Goal: Task Accomplishment & Management: Complete application form

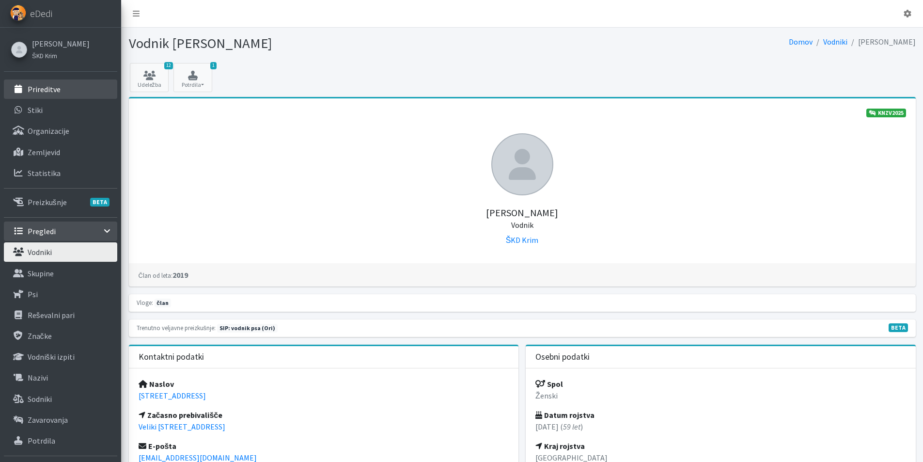
click at [55, 86] on p "Prireditve" at bounding box center [44, 89] width 33 height 10
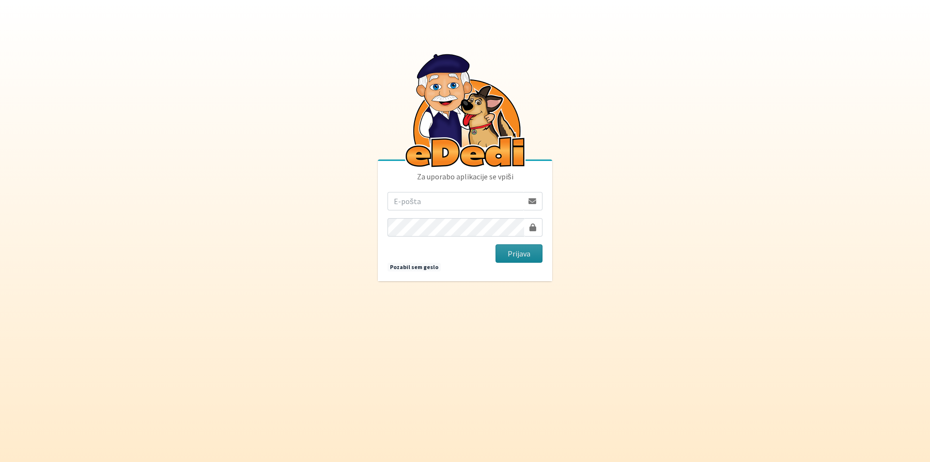
type input "vera.mikolic@erps.si"
click at [523, 257] on button "Prijava" at bounding box center [519, 253] width 47 height 18
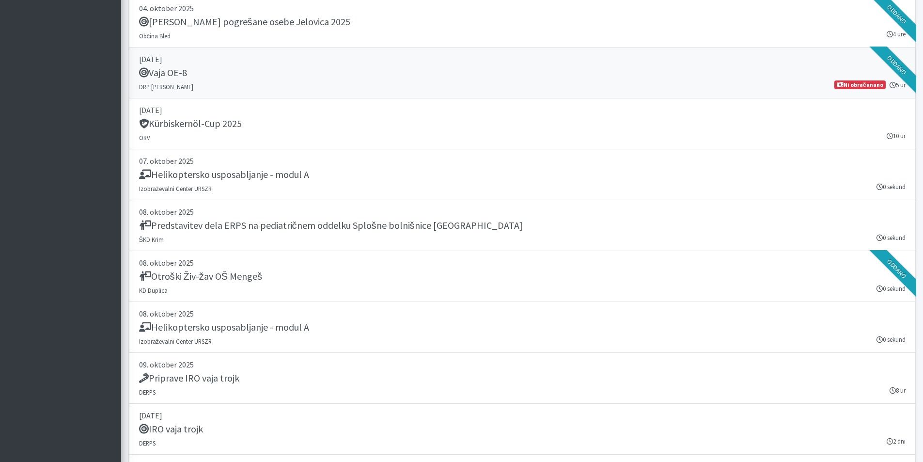
scroll to position [2083, 0]
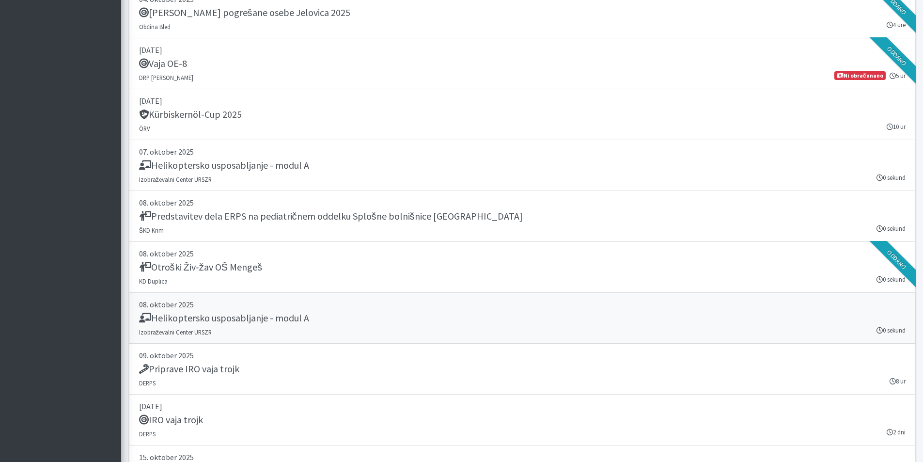
click at [224, 325] on div "Helikoptersko usposabljanje - modul A" at bounding box center [522, 319] width 766 height 14
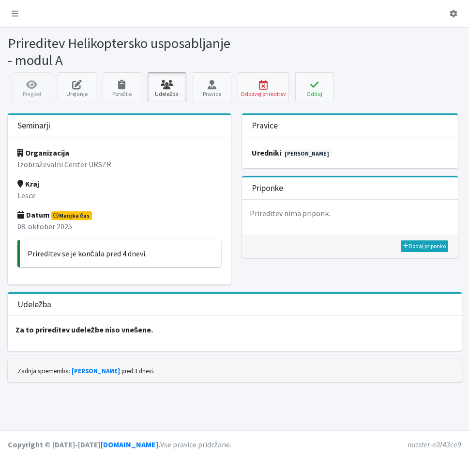
click at [170, 91] on link "Udeležba" at bounding box center [167, 86] width 39 height 29
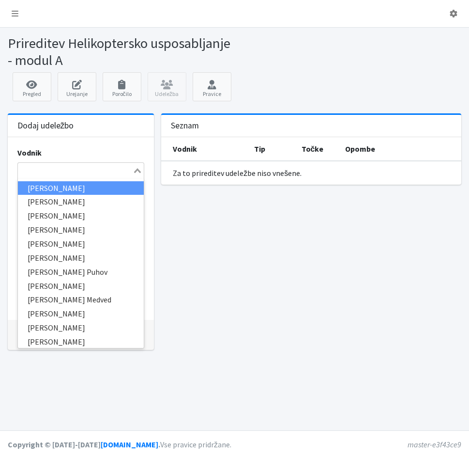
click at [47, 172] on input "Search for option" at bounding box center [75, 171] width 113 height 12
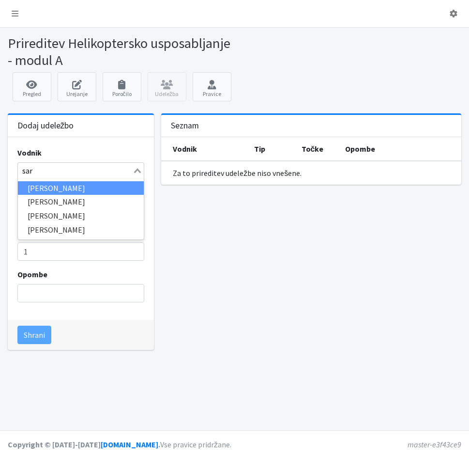
type input "sara"
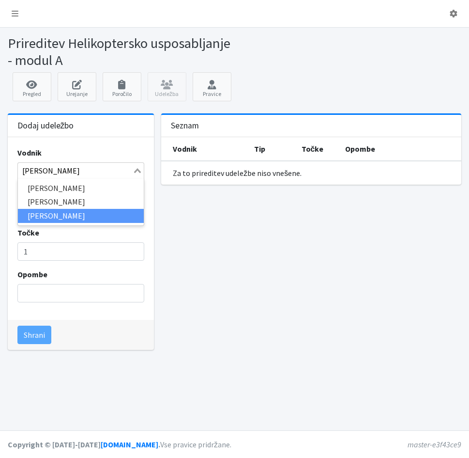
click at [65, 218] on li "[PERSON_NAME]" at bounding box center [81, 216] width 126 height 14
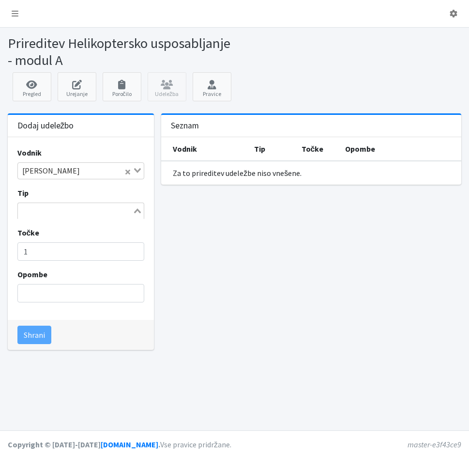
click at [138, 211] on icon "Search for option" at bounding box center [137, 210] width 7 height 5
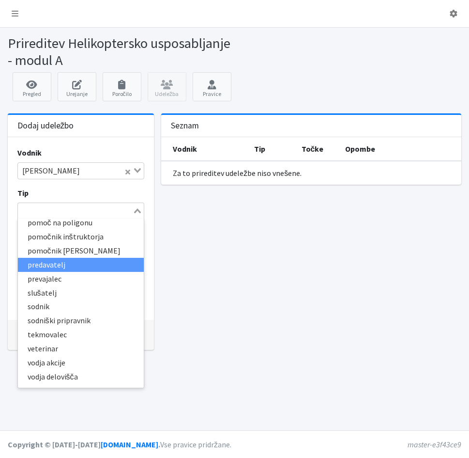
scroll to position [145, 0]
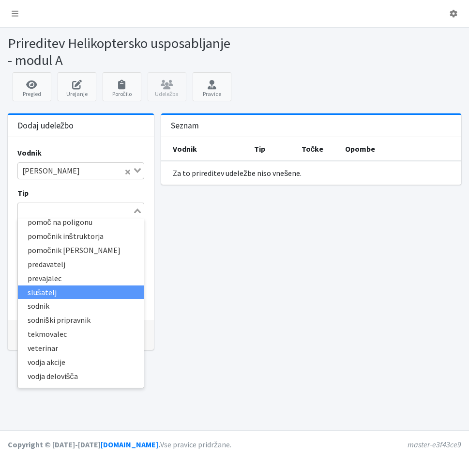
click at [43, 296] on li "slušatelj" at bounding box center [81, 292] width 126 height 14
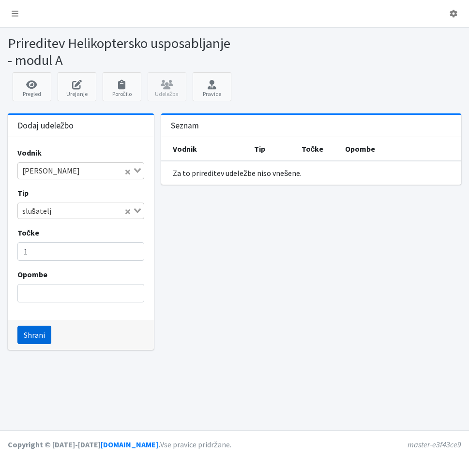
click at [39, 337] on button "Shrani" at bounding box center [34, 335] width 34 height 18
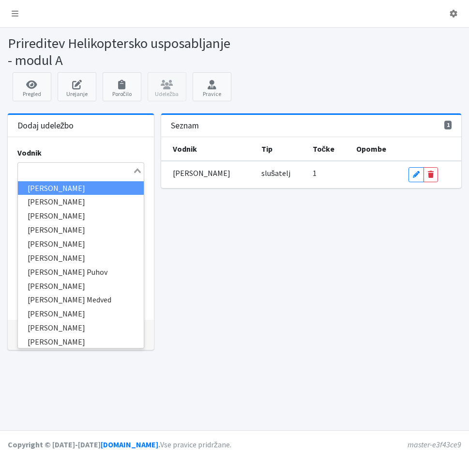
click at [39, 165] on input "Search for option" at bounding box center [75, 171] width 113 height 12
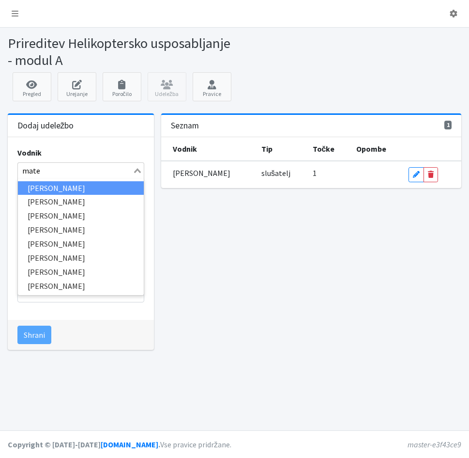
type input "matej"
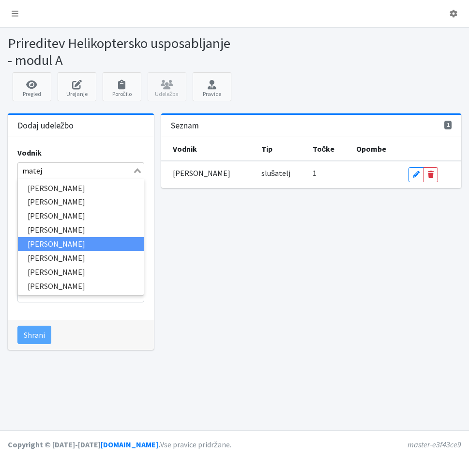
click at [56, 242] on li "[PERSON_NAME]" at bounding box center [81, 244] width 126 height 14
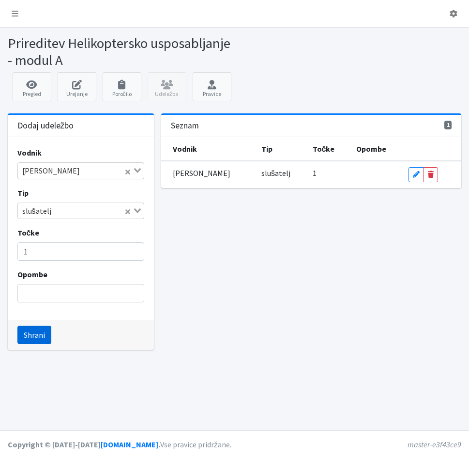
click at [29, 337] on button "Shrani" at bounding box center [34, 335] width 34 height 18
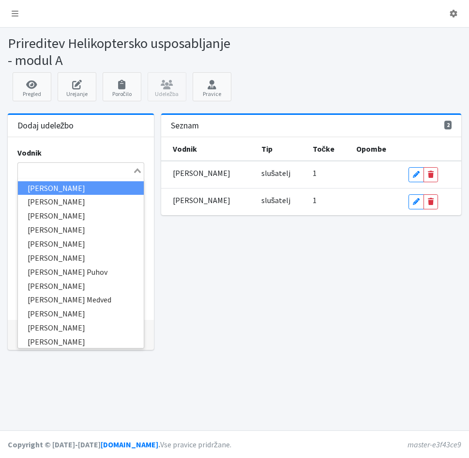
click at [45, 171] on input "Search for option" at bounding box center [75, 171] width 113 height 12
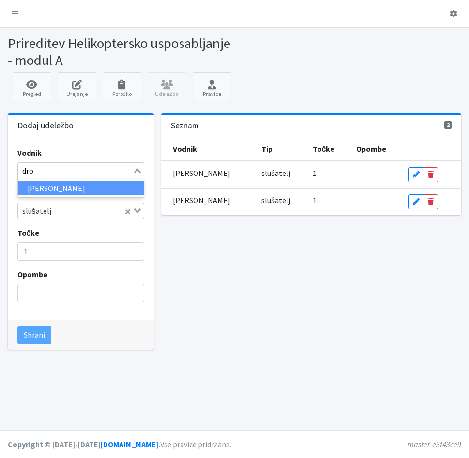
type input "drof"
click at [38, 184] on li "[PERSON_NAME]" at bounding box center [81, 188] width 126 height 14
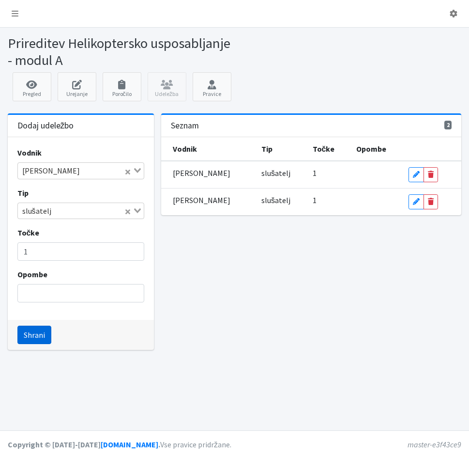
click at [39, 335] on button "Shrani" at bounding box center [34, 335] width 34 height 18
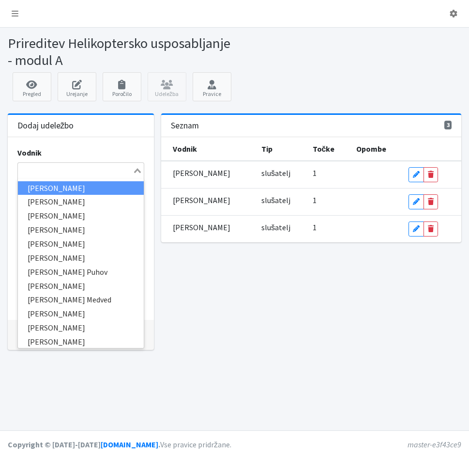
click at [40, 173] on input "Search for option" at bounding box center [75, 171] width 113 height 12
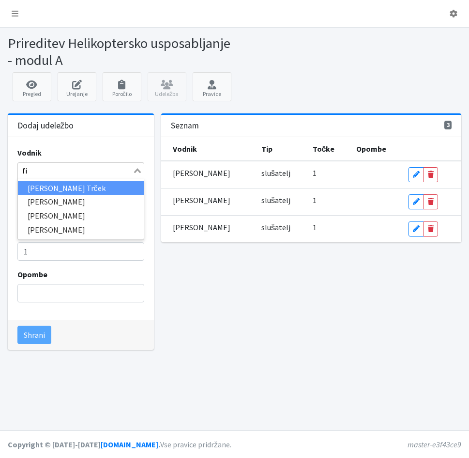
type input "fic"
click at [45, 189] on li "Tanja Ficko Trček" at bounding box center [81, 188] width 126 height 14
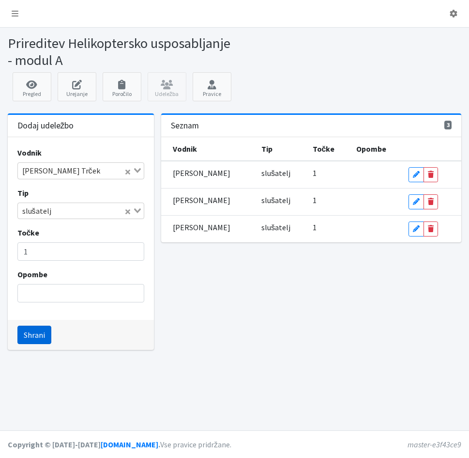
click at [29, 333] on button "Shrani" at bounding box center [34, 335] width 34 height 18
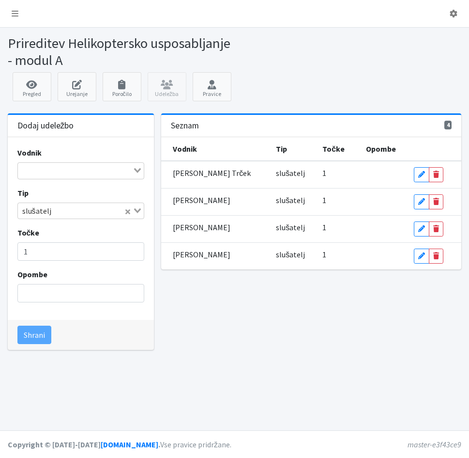
click at [44, 173] on input "Search for option" at bounding box center [75, 171] width 113 height 12
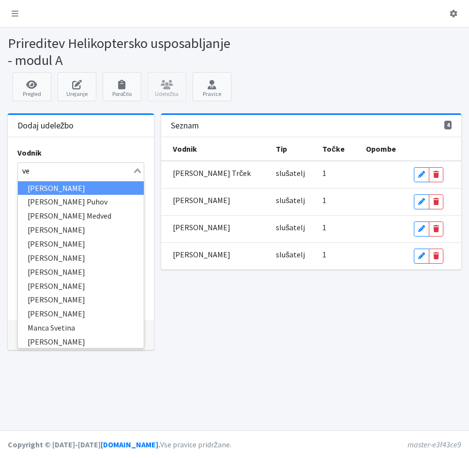
type input "ven"
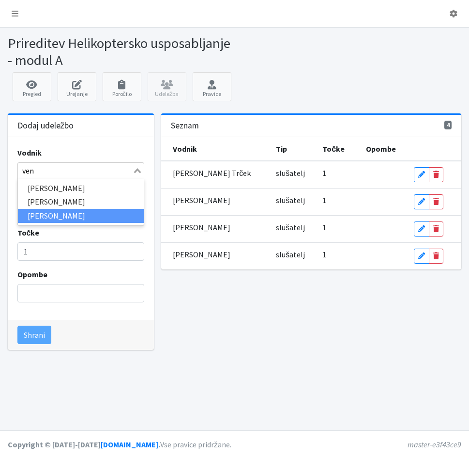
click at [51, 216] on li "Ana Vengar" at bounding box center [81, 216] width 126 height 14
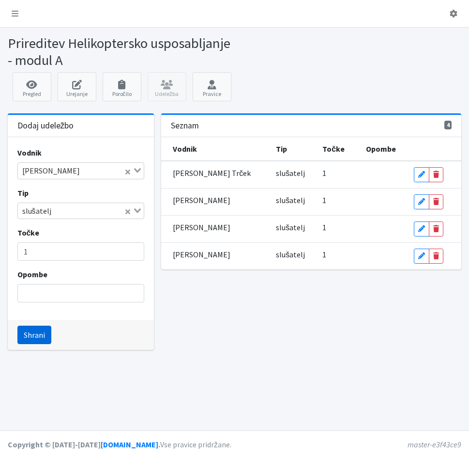
click at [43, 338] on button "Shrani" at bounding box center [34, 335] width 34 height 18
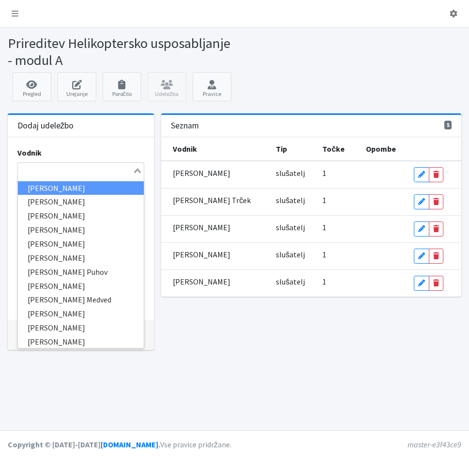
click at [50, 168] on input "Search for option" at bounding box center [75, 171] width 113 height 12
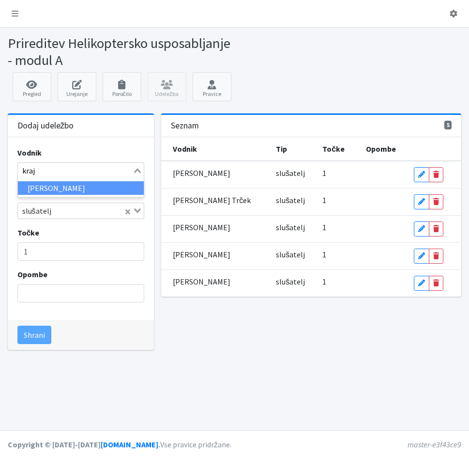
type input "krajn"
drag, startPoint x: 63, startPoint y: 183, endPoint x: 64, endPoint y: 190, distance: 7.4
click at [64, 190] on li "[PERSON_NAME]" at bounding box center [81, 188] width 126 height 14
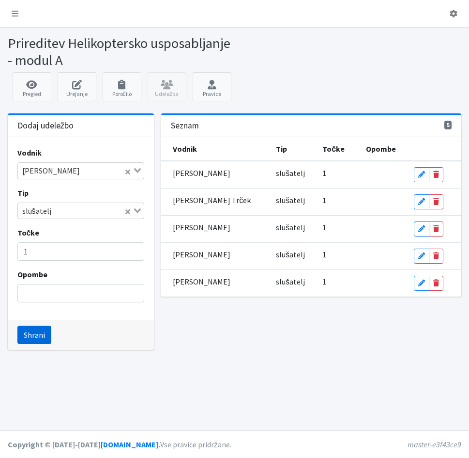
click at [39, 337] on button "Shrani" at bounding box center [34, 335] width 34 height 18
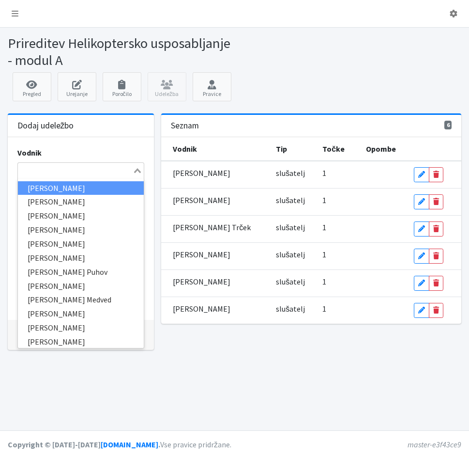
click at [47, 169] on input "Search for option" at bounding box center [75, 171] width 113 height 12
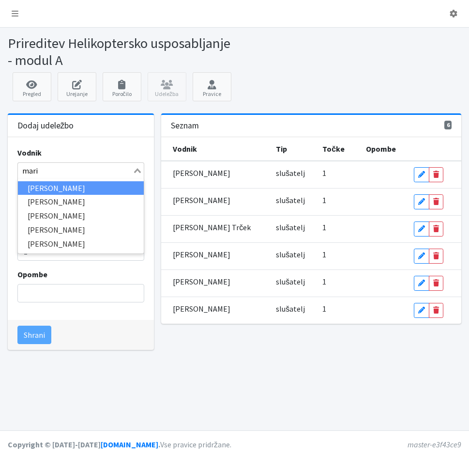
type input "marin"
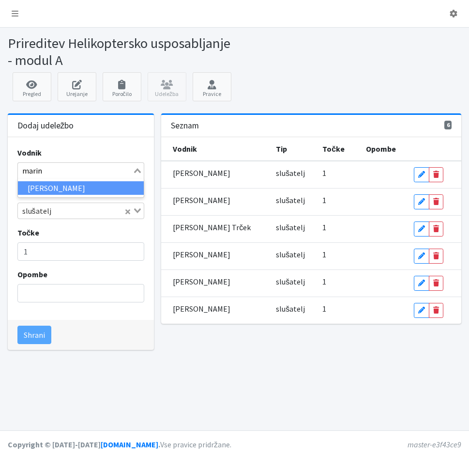
click at [34, 187] on li "Marinka Valjavec" at bounding box center [81, 188] width 126 height 14
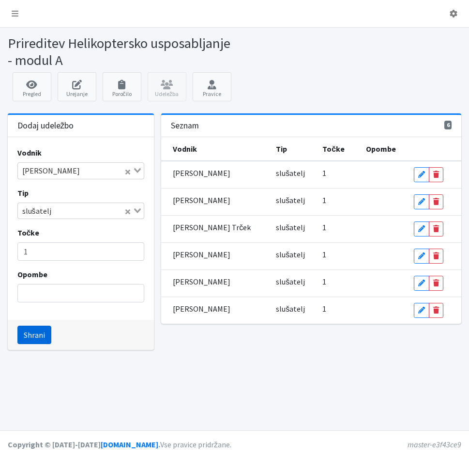
click at [34, 336] on button "Shrani" at bounding box center [34, 335] width 34 height 18
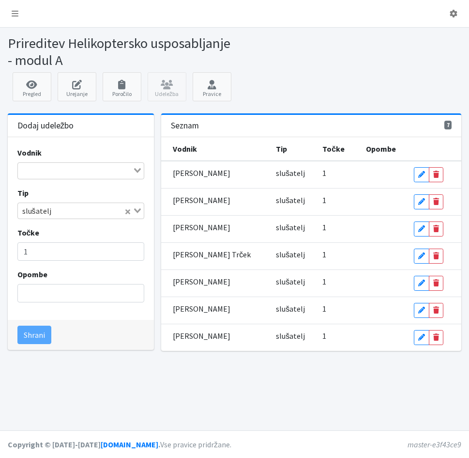
click at [24, 172] on input "Search for option" at bounding box center [75, 171] width 113 height 12
type input "zlo"
click at [65, 190] on li "[PERSON_NAME]" at bounding box center [81, 188] width 126 height 14
click at [39, 339] on button "Shrani" at bounding box center [34, 335] width 34 height 18
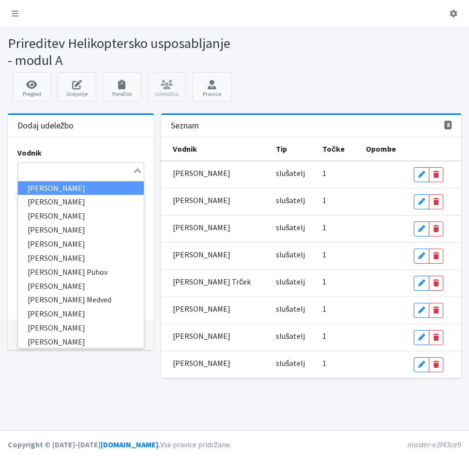
click at [30, 174] on input "Search for option" at bounding box center [75, 171] width 113 height 12
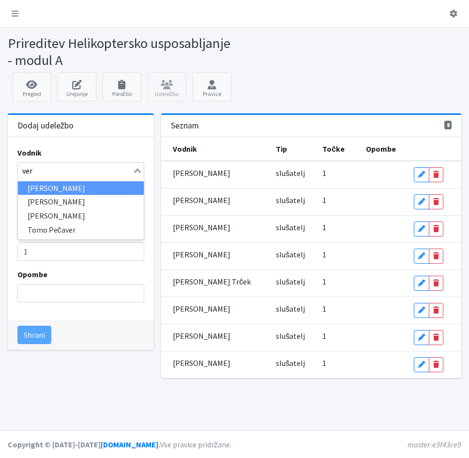
type input "vera"
click at [60, 184] on li "[PERSON_NAME]" at bounding box center [81, 188] width 126 height 14
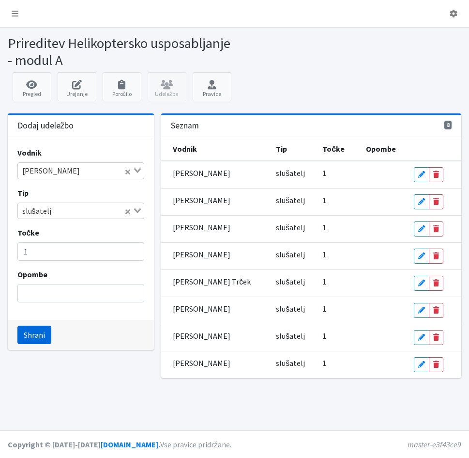
click at [37, 340] on button "Shrani" at bounding box center [34, 335] width 34 height 18
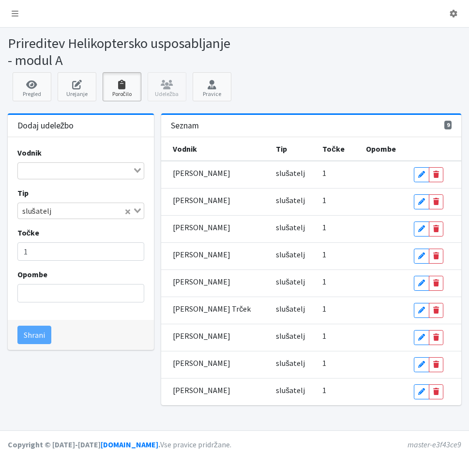
click at [124, 86] on icon at bounding box center [122, 85] width 33 height 10
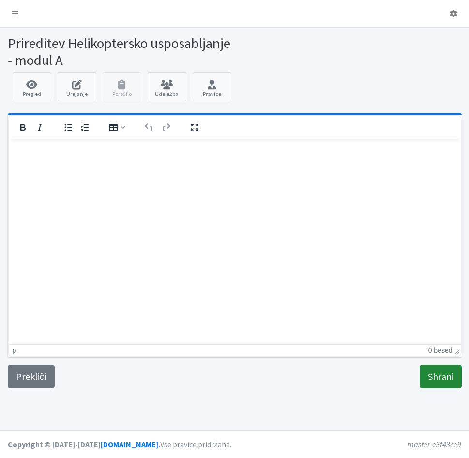
click at [450, 381] on input "Shrani" at bounding box center [441, 376] width 42 height 23
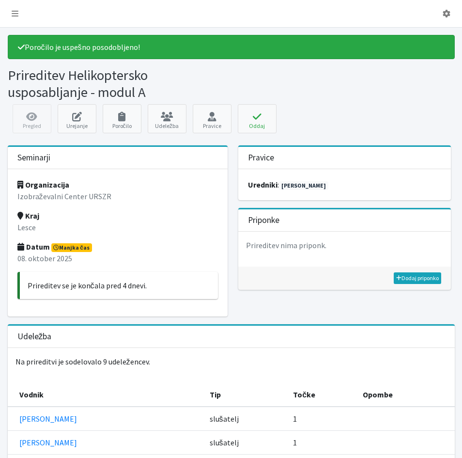
click at [98, 248] on div "Organizacija Izobraževalni Center URSZR Kraj Lesce Datum Manjka čas [DATE] Prir…" at bounding box center [118, 242] width 220 height 147
click at [78, 249] on span "Manjka čas" at bounding box center [71, 247] width 41 height 9
click at [78, 118] on icon at bounding box center [77, 117] width 33 height 10
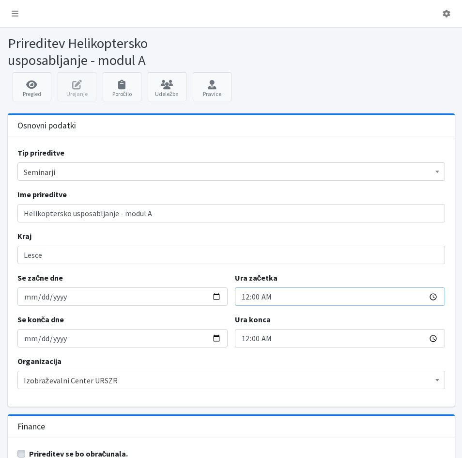
click at [243, 299] on input "00:00" at bounding box center [340, 296] width 210 height 18
type input "15:00"
click at [244, 341] on input "00:00" at bounding box center [340, 338] width 210 height 18
type input "19:00"
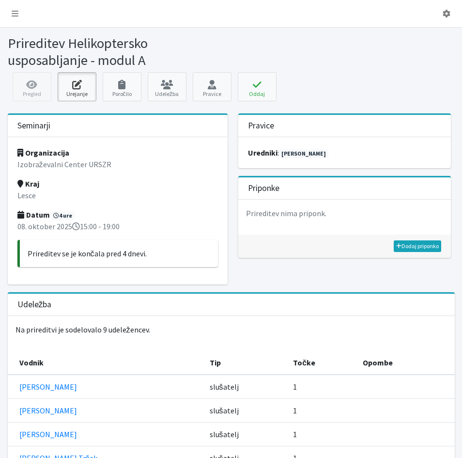
click at [77, 87] on icon at bounding box center [77, 85] width 33 height 10
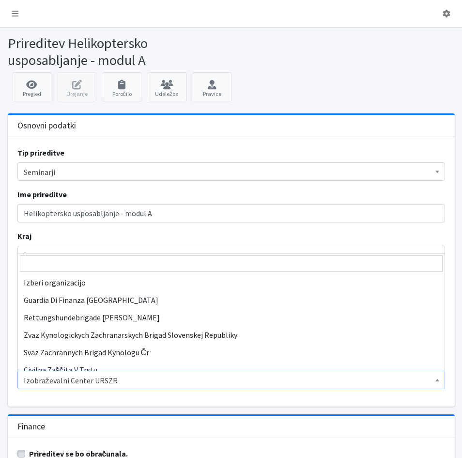
click at [126, 381] on span "Izobraževalni Center URSZR" at bounding box center [231, 381] width 415 height 14
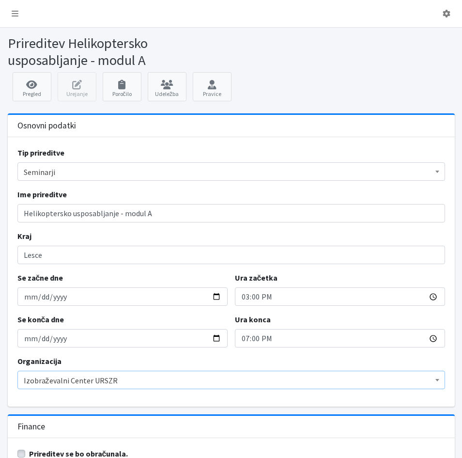
click at [126, 381] on span "Izobraževalni Center URSZR" at bounding box center [231, 381] width 415 height 14
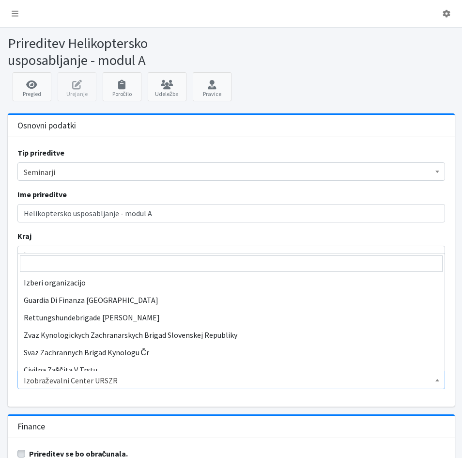
click at [110, 382] on span "Izobraževalni Center URSZR" at bounding box center [231, 381] width 415 height 14
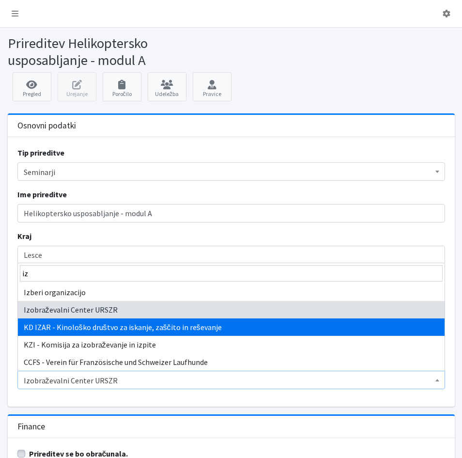
scroll to position [0, 0]
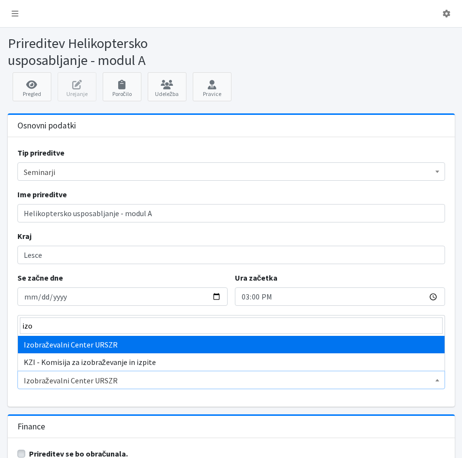
type input "izo"
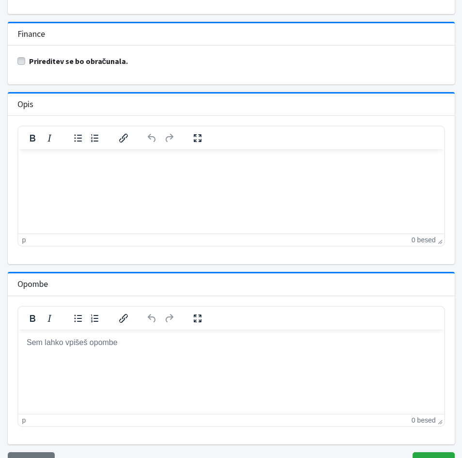
scroll to position [437, 0]
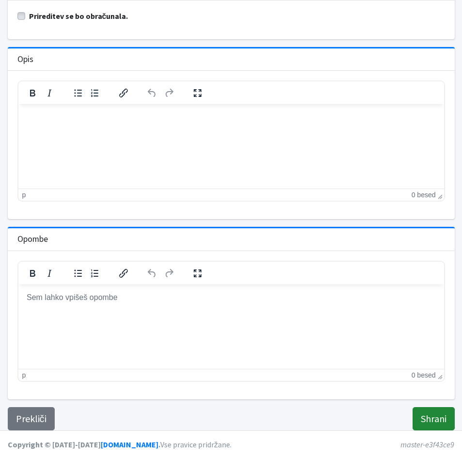
click at [429, 416] on input "Shrani" at bounding box center [434, 418] width 42 height 23
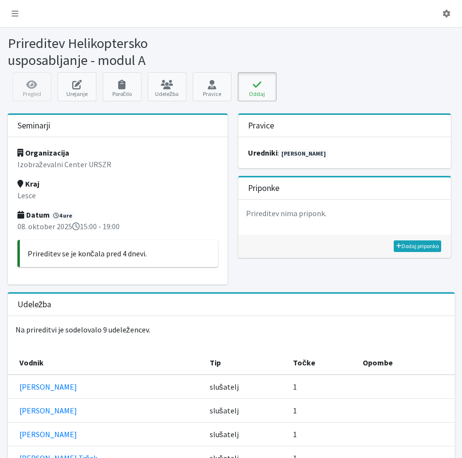
click at [253, 94] on button "Oddaj" at bounding box center [257, 86] width 39 height 29
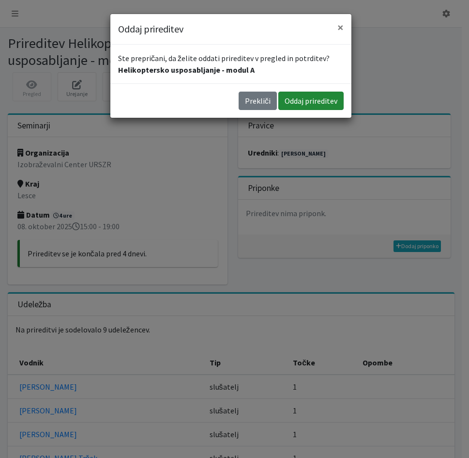
click at [296, 101] on button "Oddaj prireditev" at bounding box center [311, 101] width 65 height 18
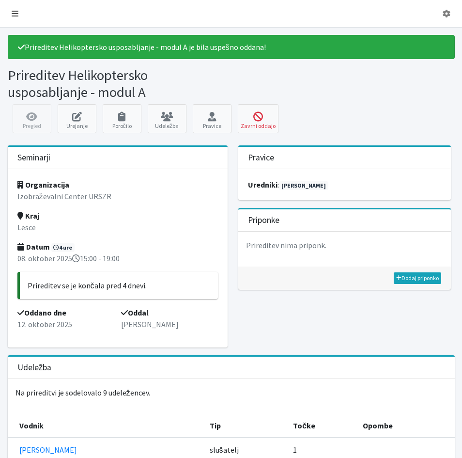
click at [15, 13] on icon at bounding box center [15, 14] width 7 height 8
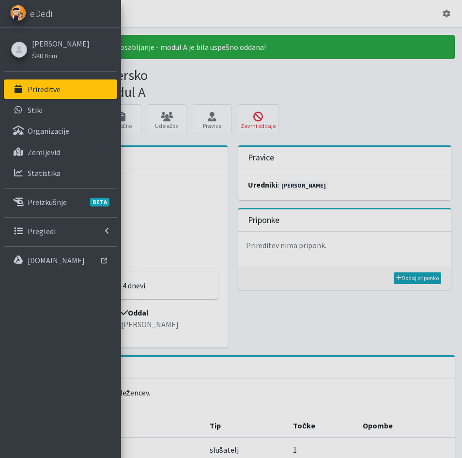
click at [56, 92] on p "Prireditve" at bounding box center [44, 89] width 33 height 10
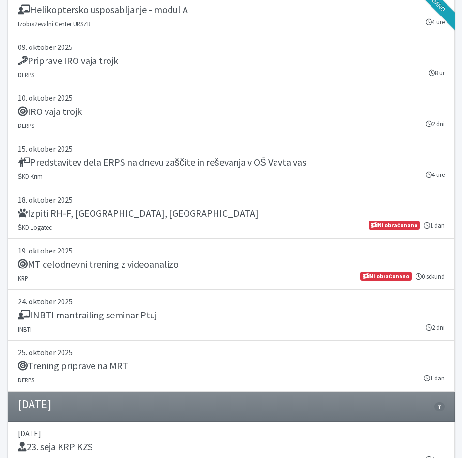
scroll to position [2374, 0]
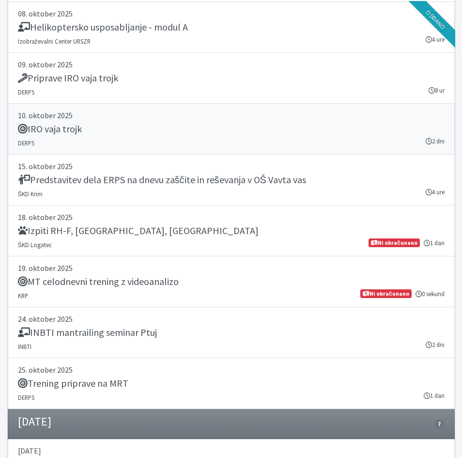
click at [91, 127] on div "IRO vaja trojk" at bounding box center [231, 130] width 427 height 14
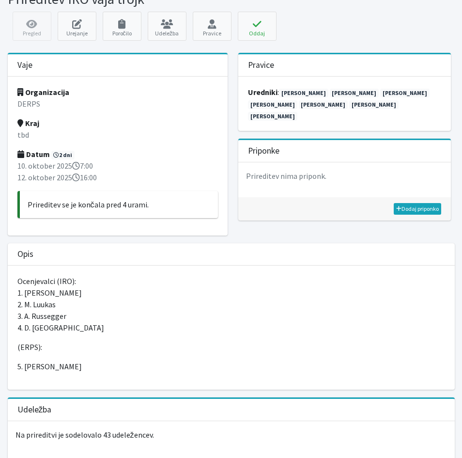
scroll to position [39, 0]
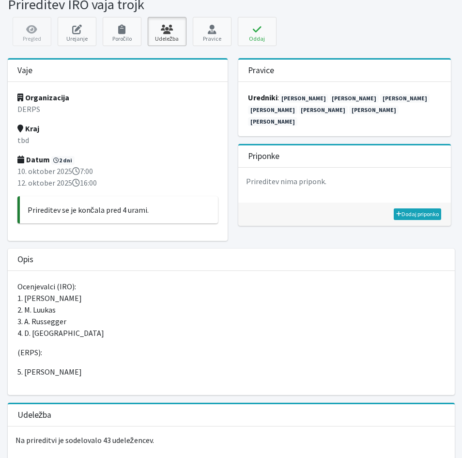
click at [175, 37] on link "Udeležba" at bounding box center [167, 31] width 39 height 29
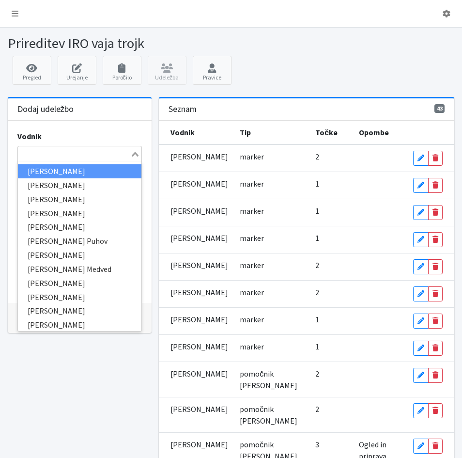
click at [81, 155] on input "Search for option" at bounding box center [74, 154] width 111 height 12
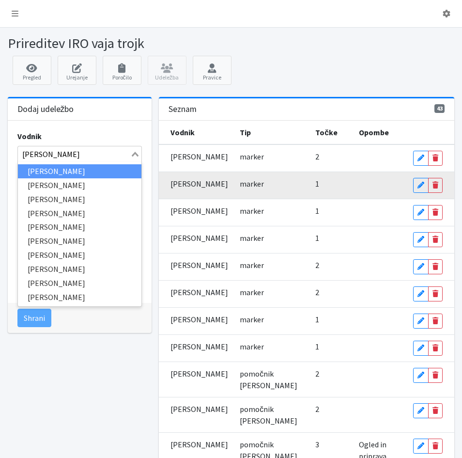
type input "[PERSON_NAME]"
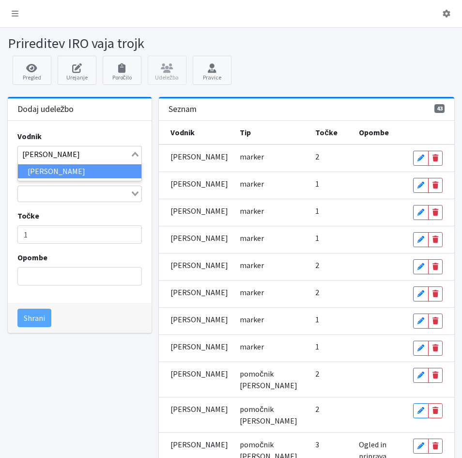
click at [68, 171] on li "Maja Kenda" at bounding box center [80, 171] width 124 height 14
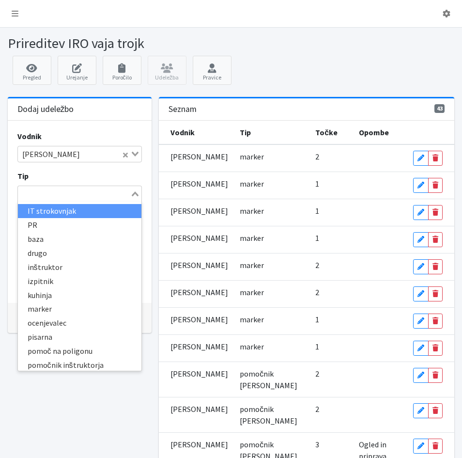
click at [80, 196] on input "Search for option" at bounding box center [74, 194] width 111 height 12
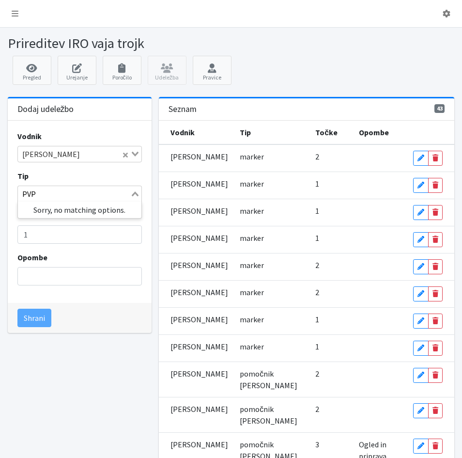
type input "PVP"
click at [132, 194] on icon "Search for option" at bounding box center [135, 193] width 7 height 5
click at [134, 195] on icon "Search for option" at bounding box center [135, 193] width 7 height 5
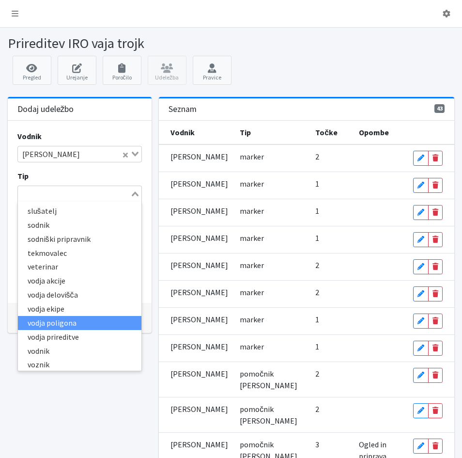
scroll to position [227, 0]
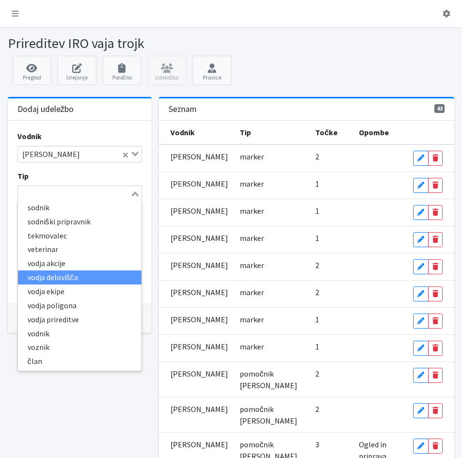
click at [65, 279] on li "vodja delovišča" at bounding box center [80, 277] width 124 height 14
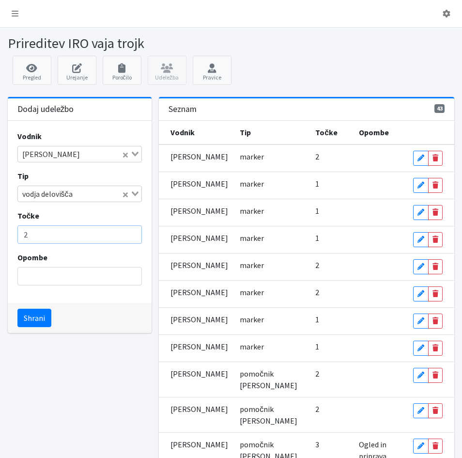
click at [131, 232] on input "2" at bounding box center [79, 234] width 125 height 18
type input "3"
click at [131, 232] on input "3" at bounding box center [79, 234] width 125 height 18
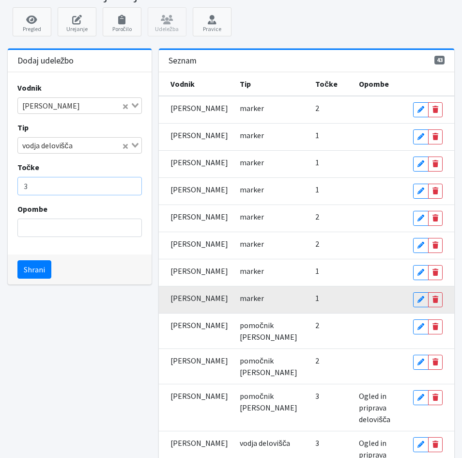
scroll to position [0, 0]
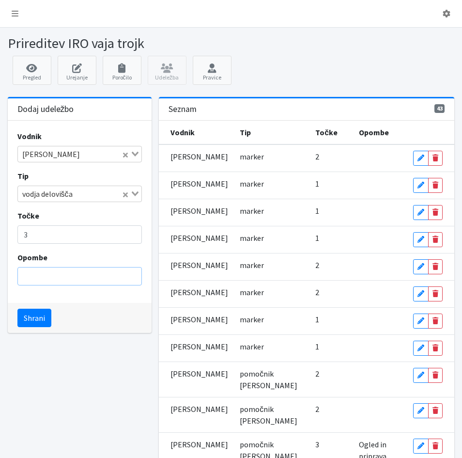
click at [53, 275] on input "Opombe" at bounding box center [79, 276] width 125 height 18
type input "ogled in priprava"
click at [37, 318] on button "Shrani" at bounding box center [34, 318] width 34 height 18
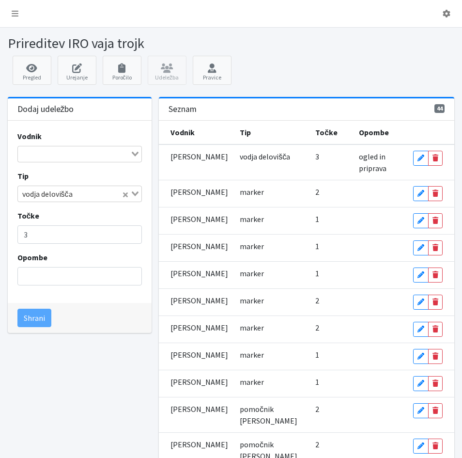
click at [41, 155] on input "Search for option" at bounding box center [74, 154] width 111 height 12
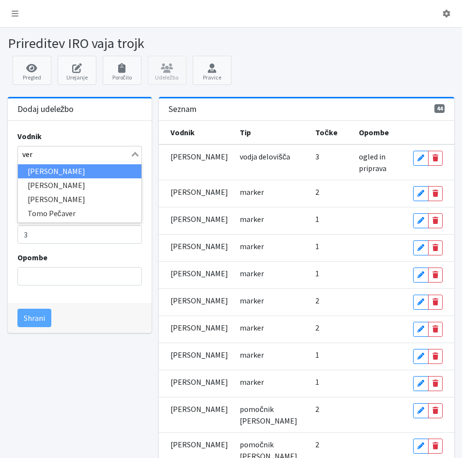
type input "vera"
click at [41, 172] on li "[PERSON_NAME]" at bounding box center [80, 171] width 124 height 14
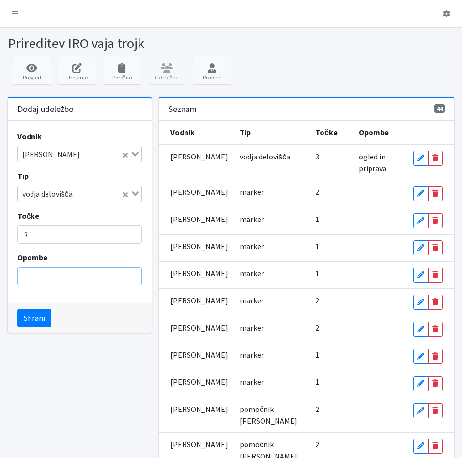
click at [62, 278] on input "Opombe" at bounding box center [79, 276] width 125 height 18
click at [30, 275] on input "okled in priprava" at bounding box center [79, 276] width 125 height 18
type input "ogled in priprava"
click at [32, 318] on button "Shrani" at bounding box center [34, 318] width 34 height 18
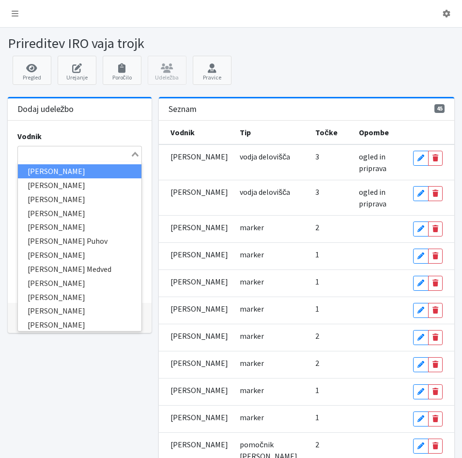
click at [39, 151] on input "Search for option" at bounding box center [74, 154] width 111 height 12
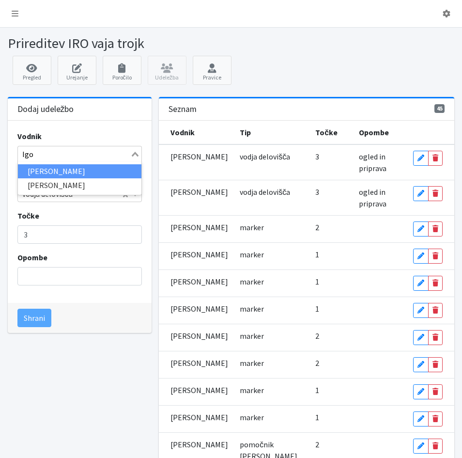
type input "Igor"
click at [42, 170] on li "Igor Skočir" at bounding box center [80, 171] width 124 height 14
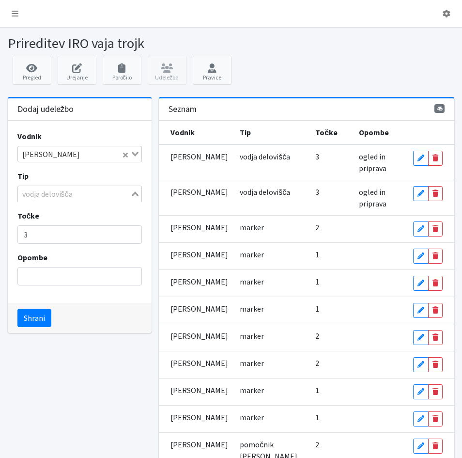
scroll to position [140, 0]
click at [136, 193] on icon "Search for option" at bounding box center [135, 193] width 7 height 5
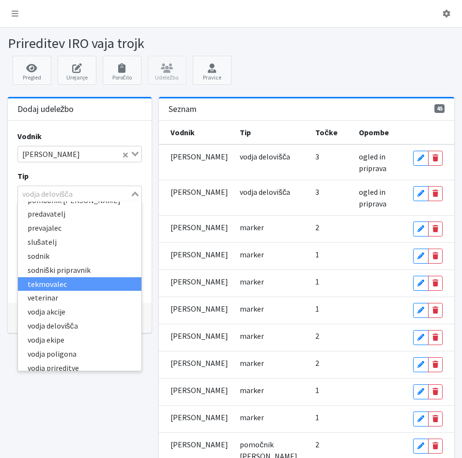
scroll to position [130, 0]
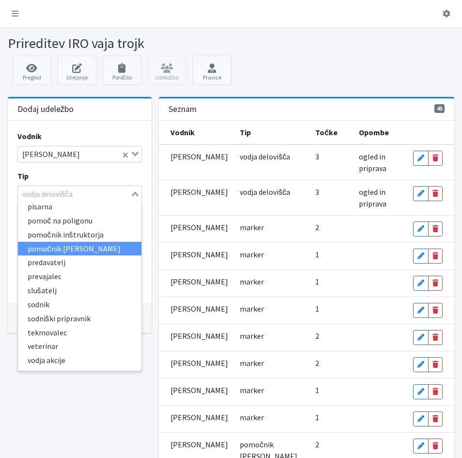
click at [67, 249] on li "pomočnik vodje delovišča" at bounding box center [80, 249] width 124 height 14
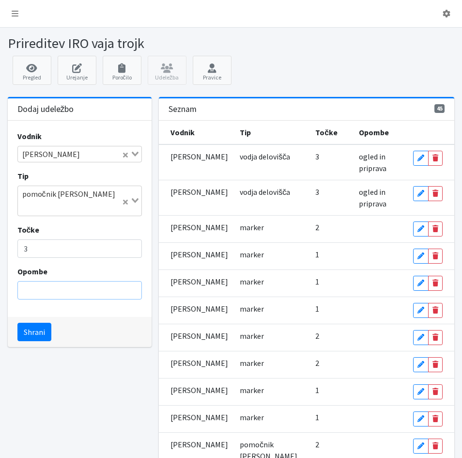
click at [64, 281] on input "Opombe" at bounding box center [79, 290] width 125 height 18
type input "ogled in priprava"
click at [37, 323] on button "Shrani" at bounding box center [34, 332] width 34 height 18
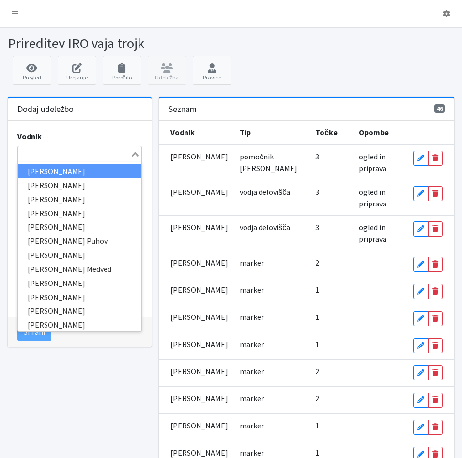
click at [36, 157] on input "Search for option" at bounding box center [74, 154] width 111 height 12
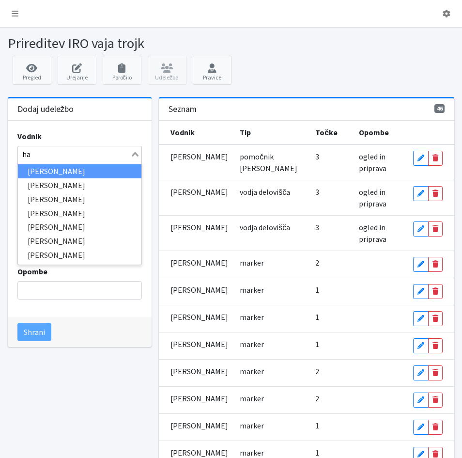
type input "han"
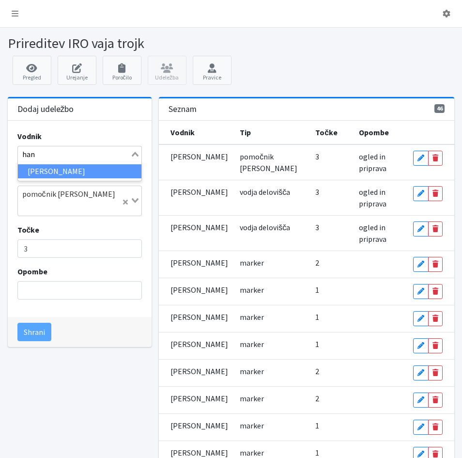
click at [31, 168] on li "Hana Štraus" at bounding box center [80, 171] width 124 height 14
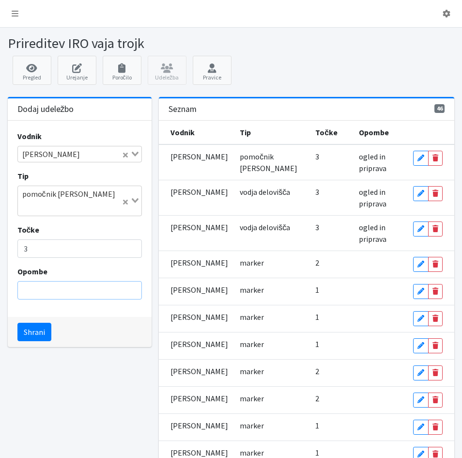
click at [47, 281] on input "Opombe" at bounding box center [79, 290] width 125 height 18
type input "ogled in priprava"
click at [34, 323] on button "Shrani" at bounding box center [34, 332] width 34 height 18
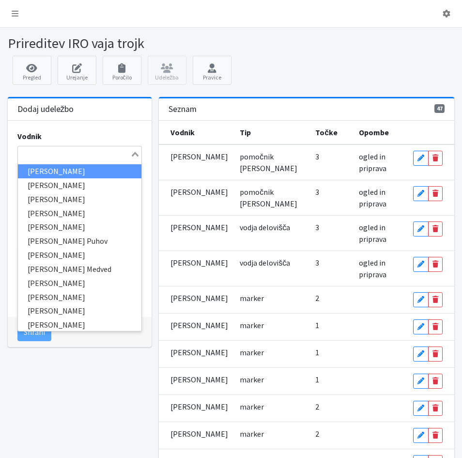
click at [50, 154] on input "Search for option" at bounding box center [74, 154] width 111 height 12
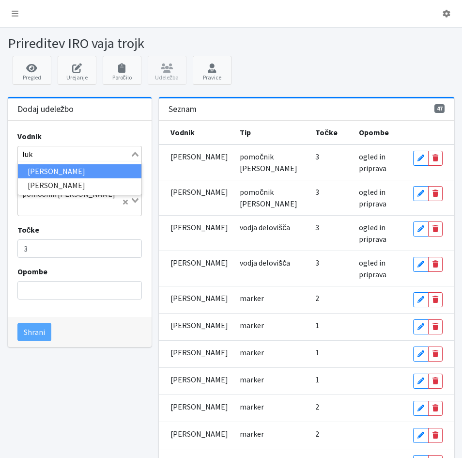
type input "luka"
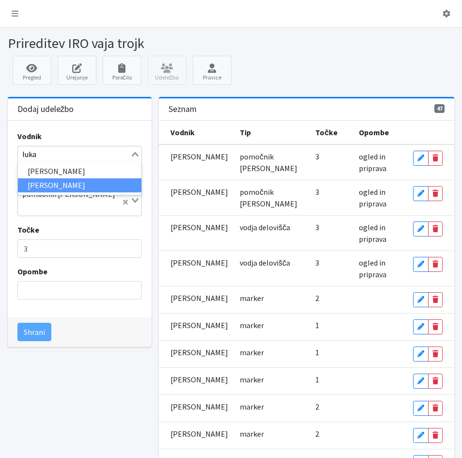
click at [48, 187] on li "Luka Rupert" at bounding box center [80, 185] width 124 height 14
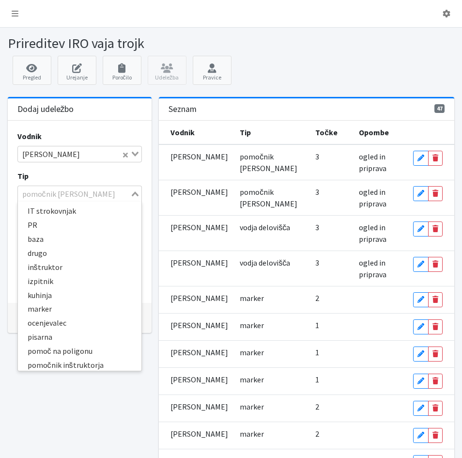
click at [134, 196] on icon "Search for option" at bounding box center [135, 193] width 7 height 5
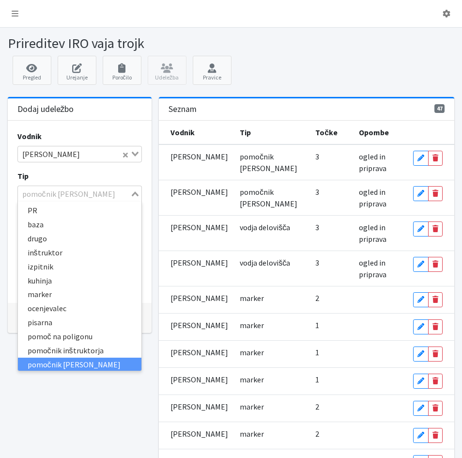
scroll to position [2, 0]
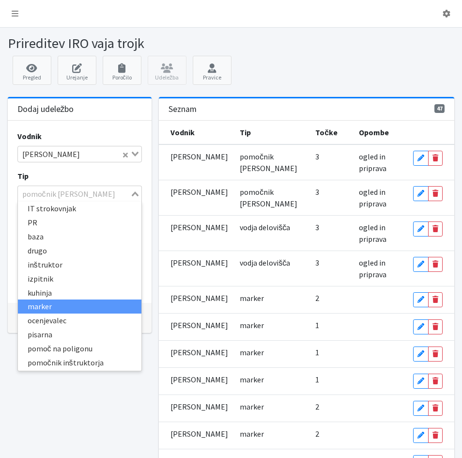
click at [43, 304] on li "marker" at bounding box center [80, 306] width 124 height 14
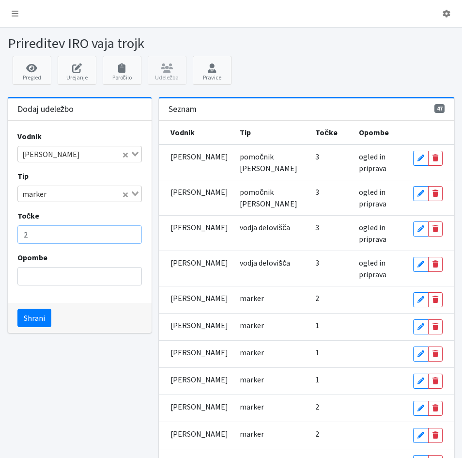
click at [133, 236] on input "2" at bounding box center [79, 234] width 125 height 18
type input "1"
click at [133, 236] on input "1" at bounding box center [79, 234] width 125 height 18
click at [32, 316] on button "Shrani" at bounding box center [34, 318] width 34 height 18
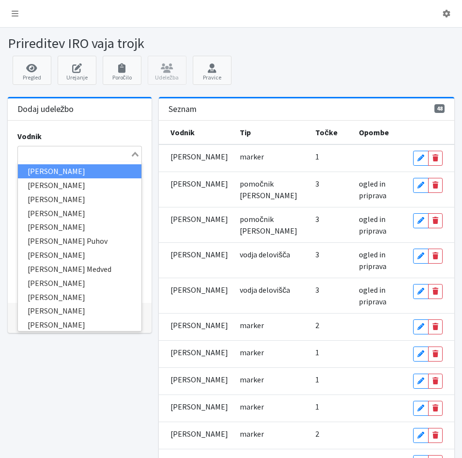
click at [22, 154] on input "Search for option" at bounding box center [74, 154] width 111 height 12
type input "tina"
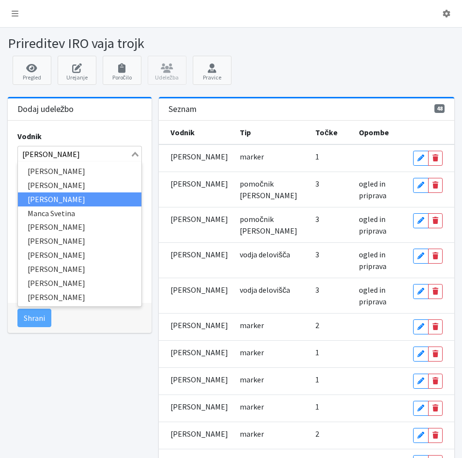
click at [37, 198] on li "Tina Bole" at bounding box center [80, 199] width 124 height 14
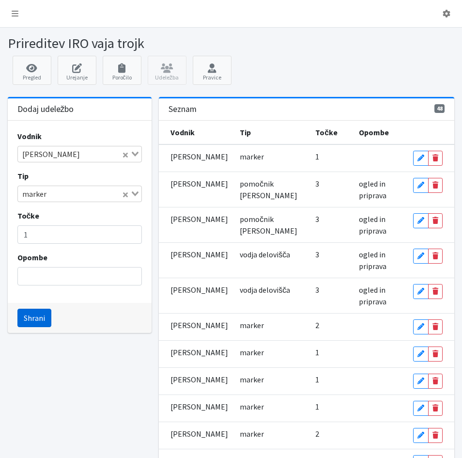
click at [32, 320] on button "Shrani" at bounding box center [34, 318] width 34 height 18
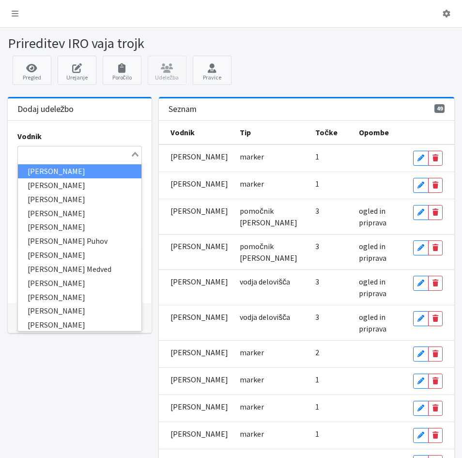
click at [21, 157] on input "Search for option" at bounding box center [74, 154] width 111 height 12
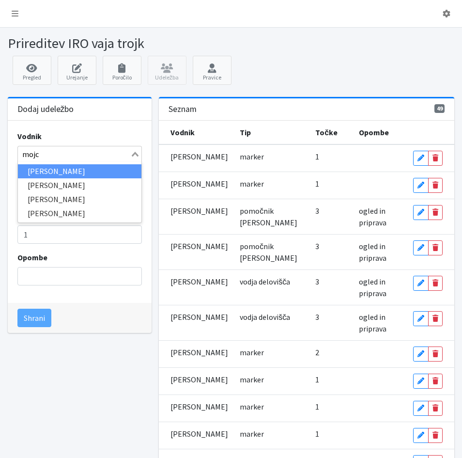
type input "mojca"
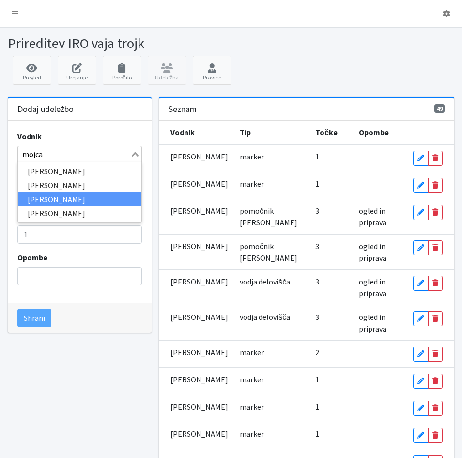
click at [32, 203] on li "Mojca Kobal" at bounding box center [80, 199] width 124 height 14
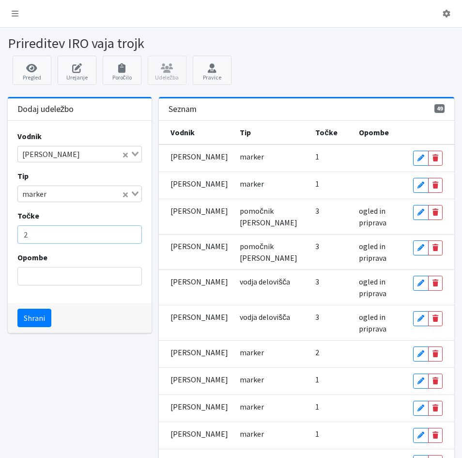
type input "2"
click at [132, 231] on input "2" at bounding box center [79, 234] width 125 height 18
click at [42, 322] on button "Shrani" at bounding box center [34, 318] width 34 height 18
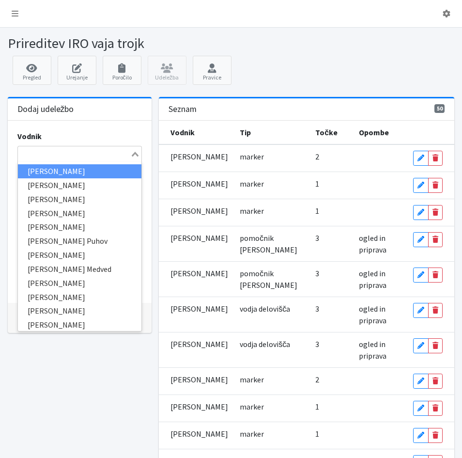
click at [30, 156] on input "Search for option" at bounding box center [74, 154] width 111 height 12
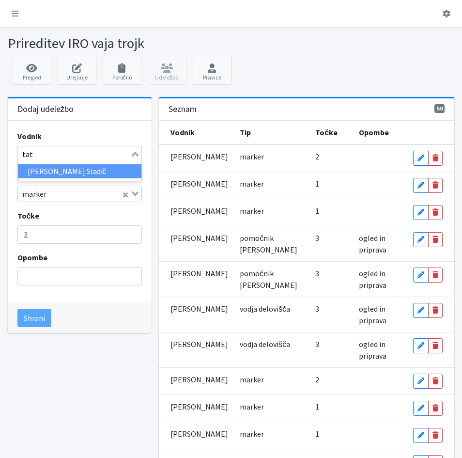
type input "tatj"
click at [56, 176] on li "Tatjana Komac Sladič" at bounding box center [80, 171] width 124 height 14
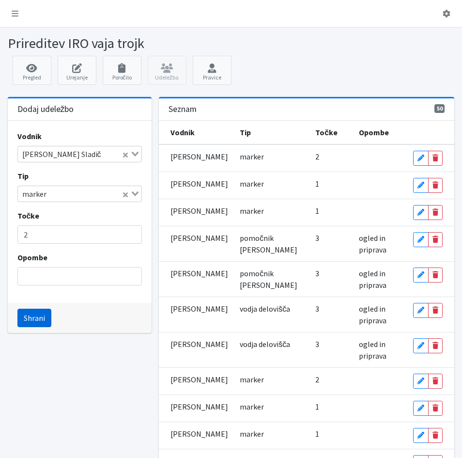
click at [39, 318] on button "Shrani" at bounding box center [34, 318] width 34 height 18
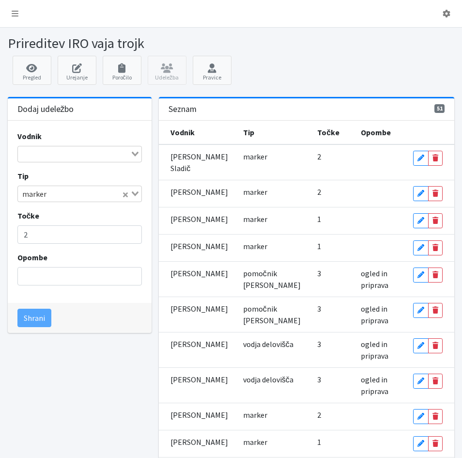
click at [27, 156] on input "Search for option" at bounding box center [74, 154] width 111 height 12
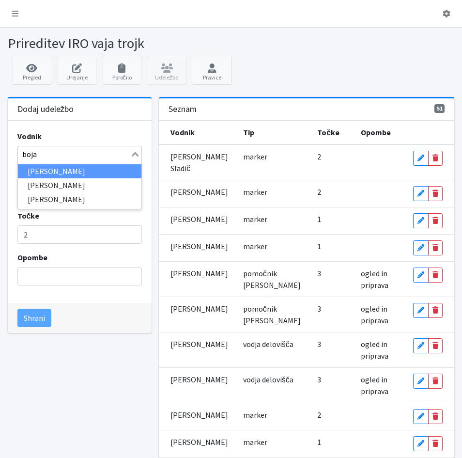
type input "bojan"
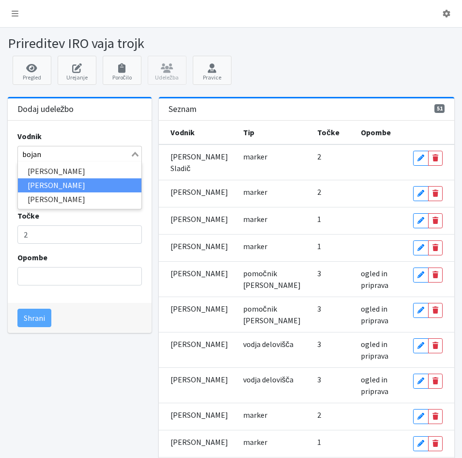
click at [42, 184] on li "Bojan Horvat" at bounding box center [80, 185] width 124 height 14
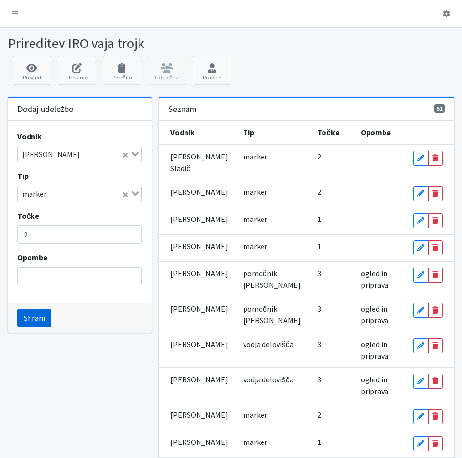
click at [31, 320] on button "Shrani" at bounding box center [34, 318] width 34 height 18
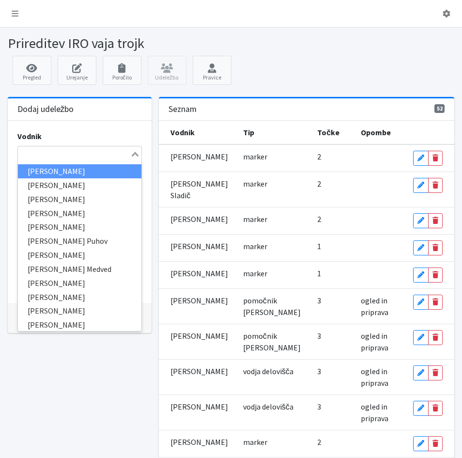
click at [19, 152] on input "Search for option" at bounding box center [74, 154] width 111 height 12
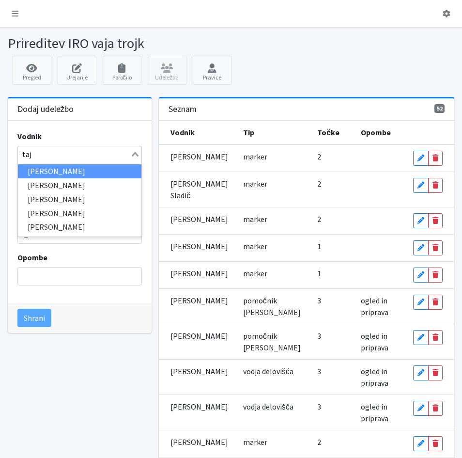
type input "taja"
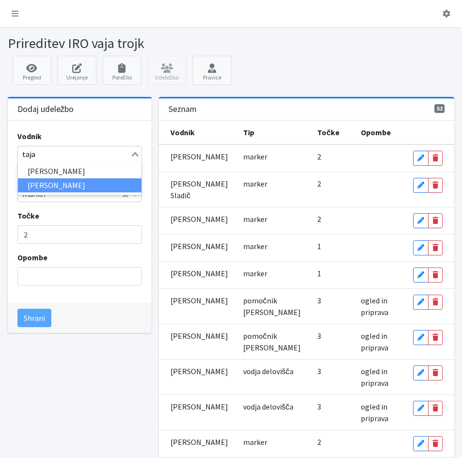
click at [40, 184] on li "Taja Gnilšak Bodlaj" at bounding box center [80, 185] width 124 height 14
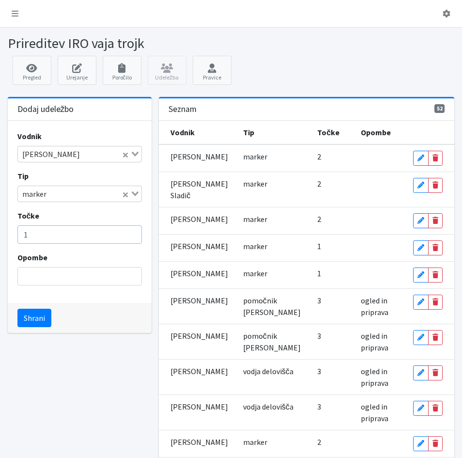
type input "1"
click at [132, 238] on input "1" at bounding box center [79, 234] width 125 height 18
click at [38, 319] on button "Shrani" at bounding box center [34, 318] width 34 height 18
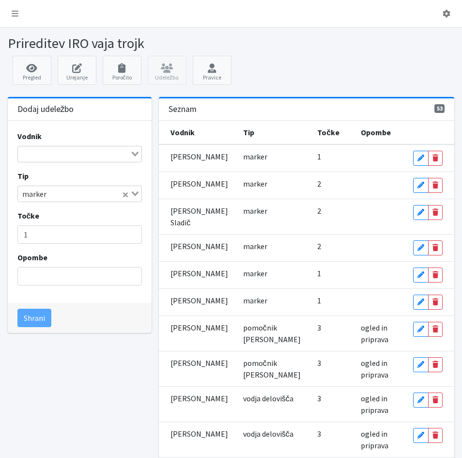
click at [29, 155] on input "Search for option" at bounding box center [74, 154] width 111 height 12
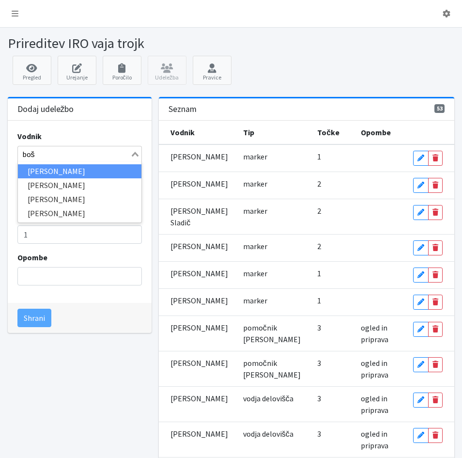
type input "bošt"
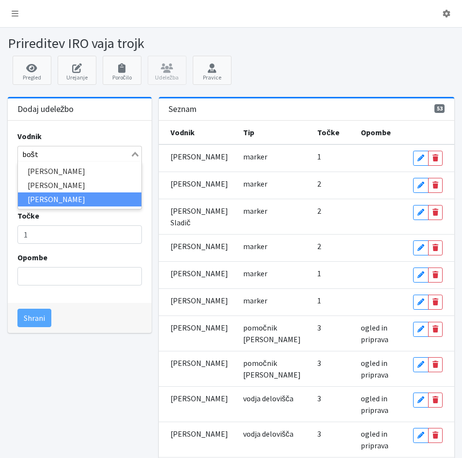
click at [37, 200] on li "Boštjan Zafran" at bounding box center [80, 199] width 124 height 14
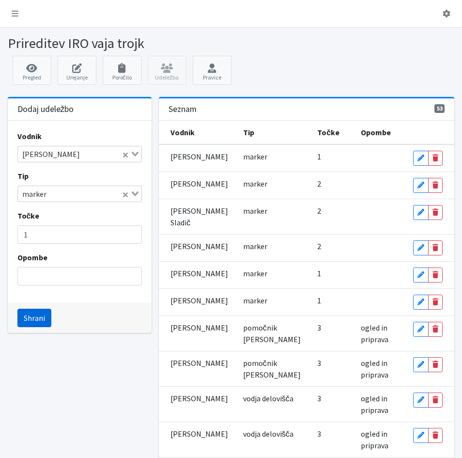
click at [31, 318] on button "Shrani" at bounding box center [34, 318] width 34 height 18
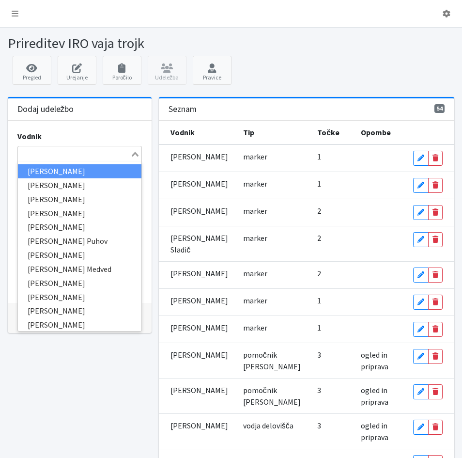
click at [35, 153] on input "Search for option" at bounding box center [74, 154] width 111 height 12
type input "jer"
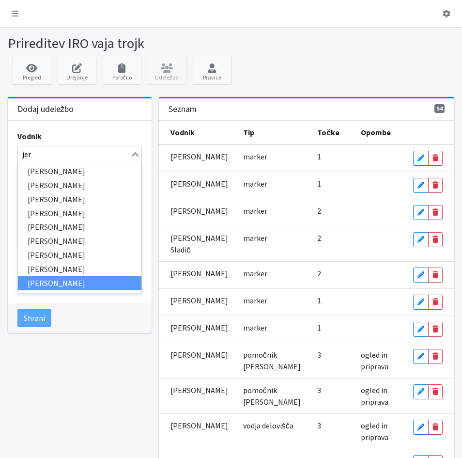
click at [63, 282] on li "[PERSON_NAME]" at bounding box center [80, 283] width 124 height 14
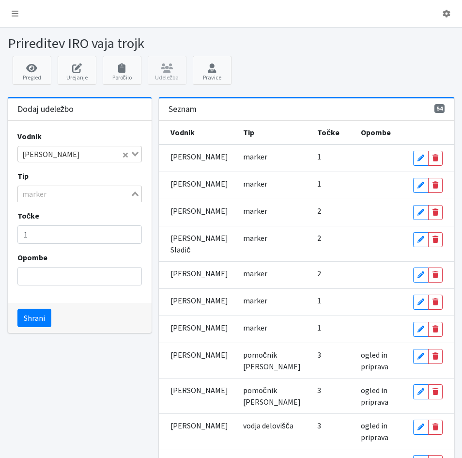
click at [135, 192] on icon "Search for option" at bounding box center [135, 193] width 7 height 5
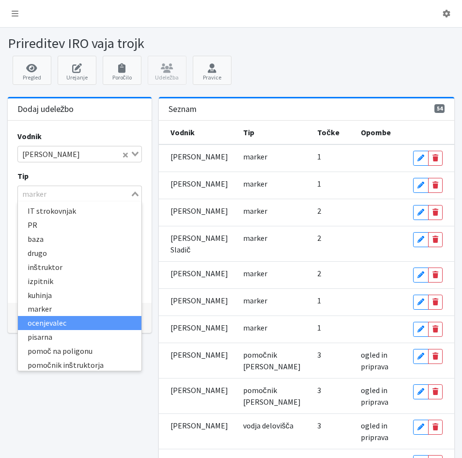
click at [59, 326] on li "ocenjevalec" at bounding box center [80, 323] width 124 height 14
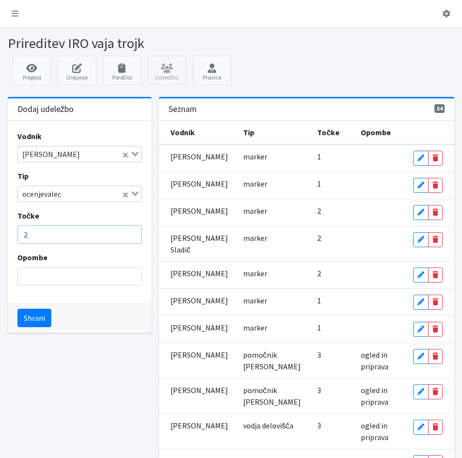
click at [131, 231] on input "2" at bounding box center [79, 234] width 125 height 18
type input "3"
click at [131, 231] on input "3" at bounding box center [79, 234] width 125 height 18
click at [51, 279] on input "Opombe" at bounding box center [79, 276] width 125 height 18
type input "priprava"
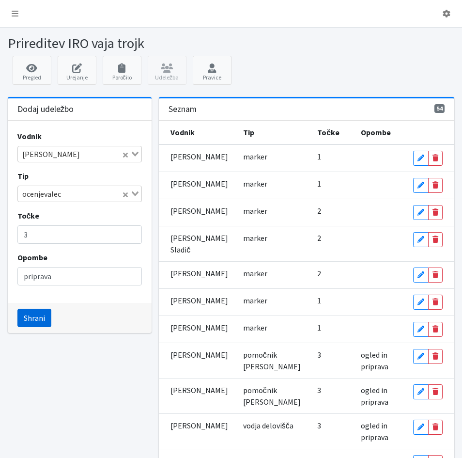
click at [40, 318] on button "Shrani" at bounding box center [34, 318] width 34 height 18
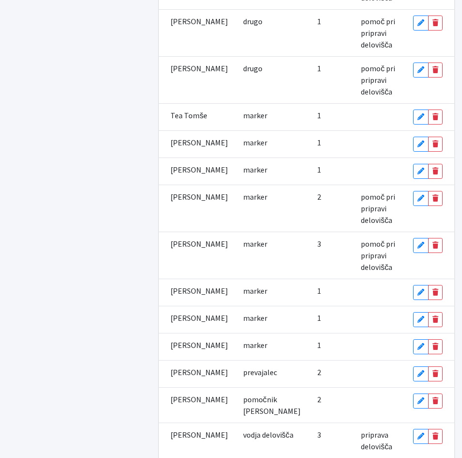
scroll to position [650, 0]
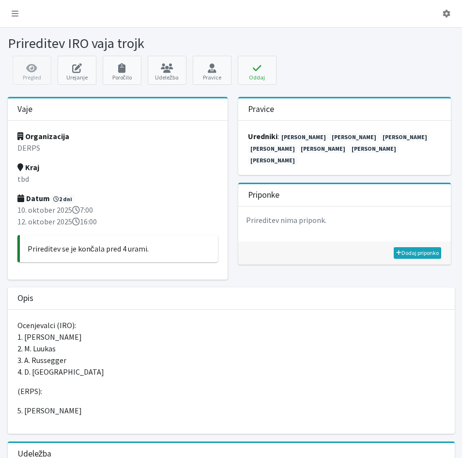
scroll to position [39, 0]
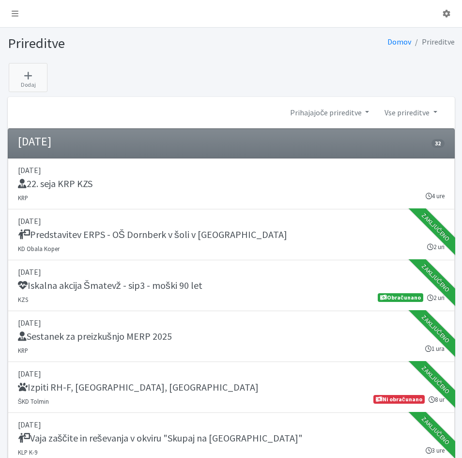
scroll to position [2374, 0]
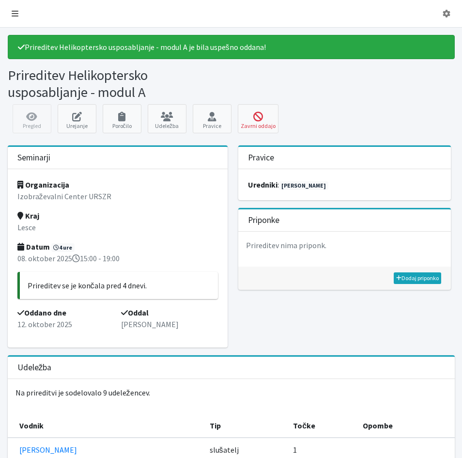
click at [15, 16] on icon at bounding box center [15, 14] width 7 height 8
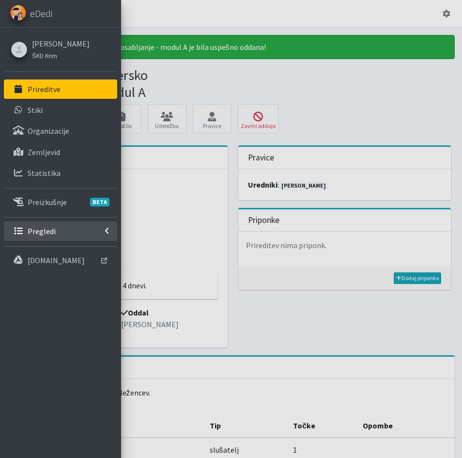
click at [49, 233] on p "Pregledi" at bounding box center [42, 231] width 28 height 10
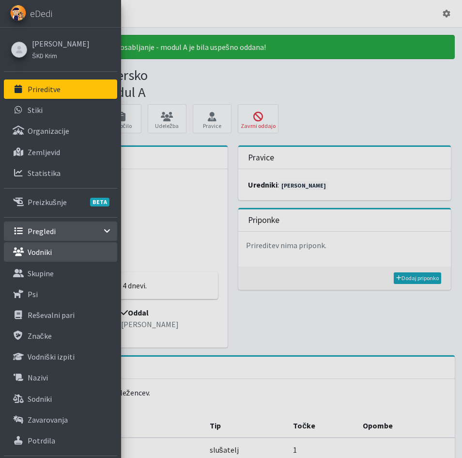
click at [42, 250] on p "Vodniki" at bounding box center [40, 252] width 24 height 10
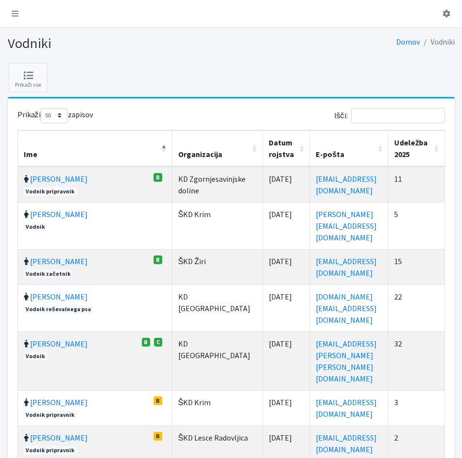
select select "50"
click at [383, 116] on input "Išči:" at bounding box center [398, 115] width 94 height 15
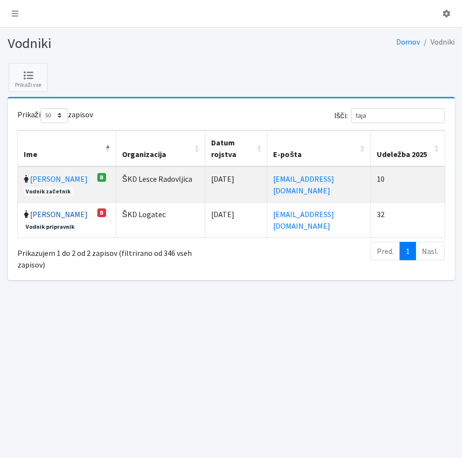
click at [66, 215] on link "[PERSON_NAME]" at bounding box center [59, 214] width 58 height 10
drag, startPoint x: 380, startPoint y: 111, endPoint x: 344, endPoint y: 113, distance: 35.9
click at [344, 113] on div "Išči: taja" at bounding box center [340, 117] width 210 height 19
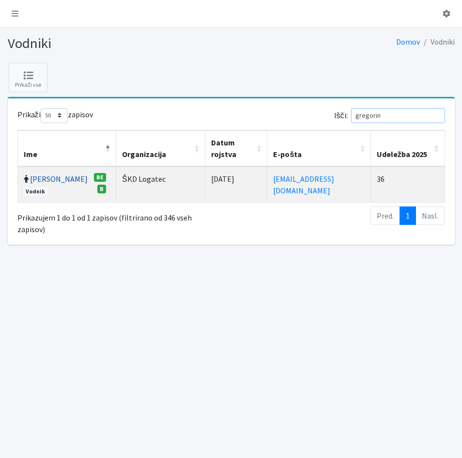
type input "gregorin"
click at [42, 174] on link "[PERSON_NAME]" at bounding box center [59, 179] width 58 height 10
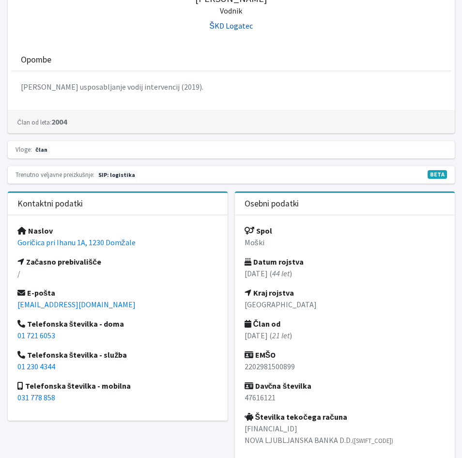
scroll to position [242, 0]
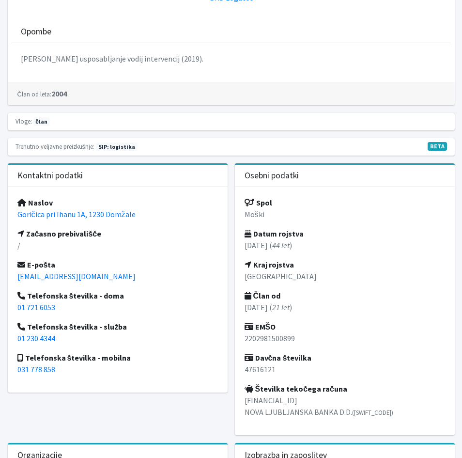
click at [138, 216] on p "Goričica pri Ihanu 1A, 1230 Domžale" at bounding box center [117, 214] width 201 height 12
click at [19, 216] on link "Goričica pri Ihanu 1A, 1230 Domžale" at bounding box center [76, 214] width 118 height 10
